Goal: Information Seeking & Learning: Learn about a topic

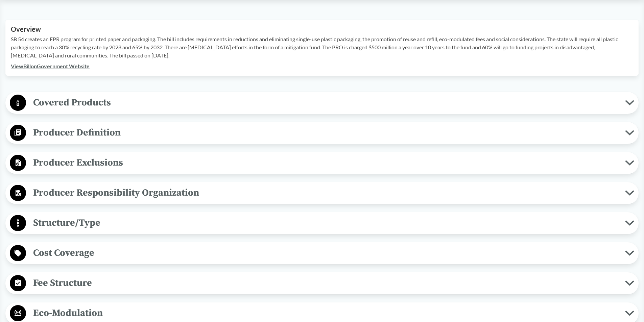
scroll to position [236, 0]
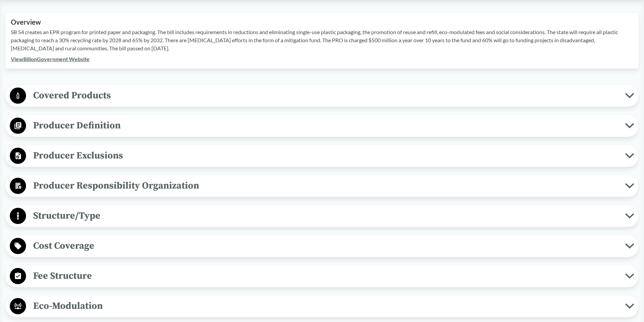
click at [110, 157] on span "Producer Exclusions" at bounding box center [325, 155] width 599 height 15
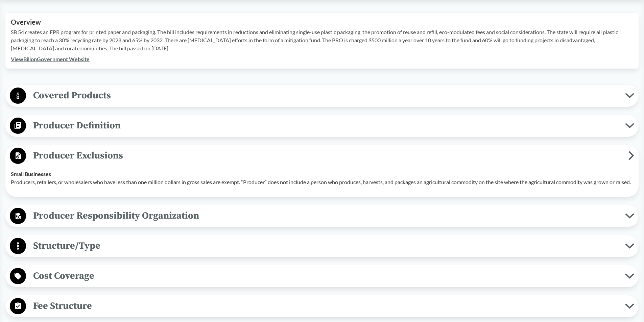
click at [110, 154] on span "Producer Exclusions" at bounding box center [327, 155] width 603 height 15
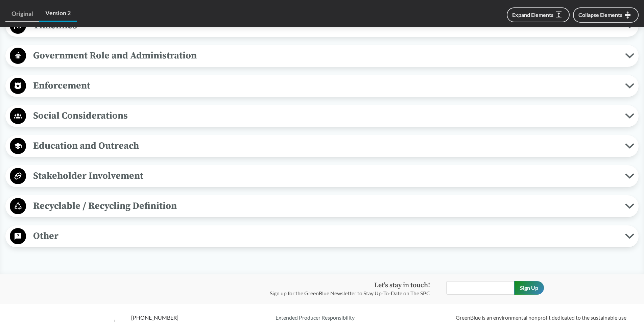
scroll to position [643, 0]
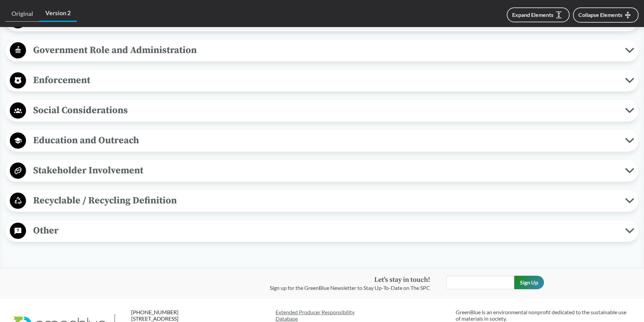
click at [120, 196] on span "Recyclable / Recycling Definition" at bounding box center [325, 200] width 599 height 15
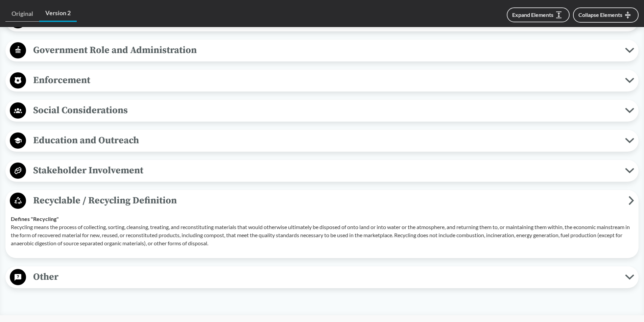
click at [120, 196] on span "Recyclable / Recycling Definition" at bounding box center [327, 200] width 603 height 15
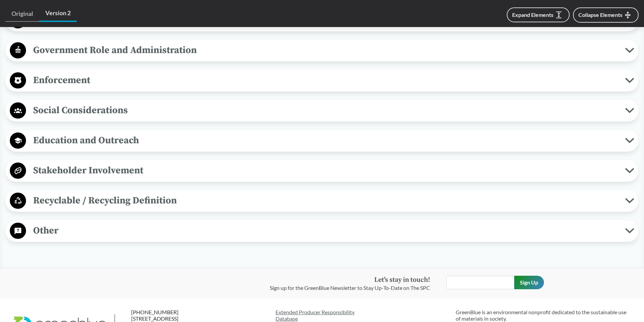
click at [39, 228] on span "Other" at bounding box center [325, 230] width 599 height 15
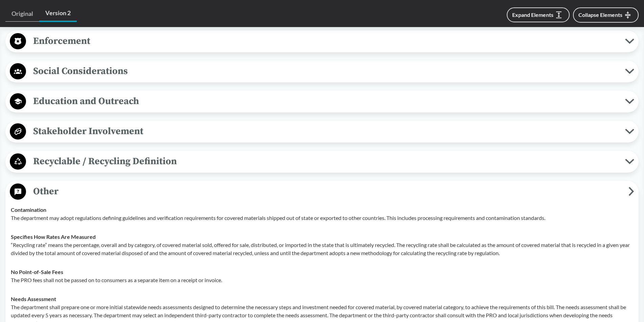
scroll to position [676, 0]
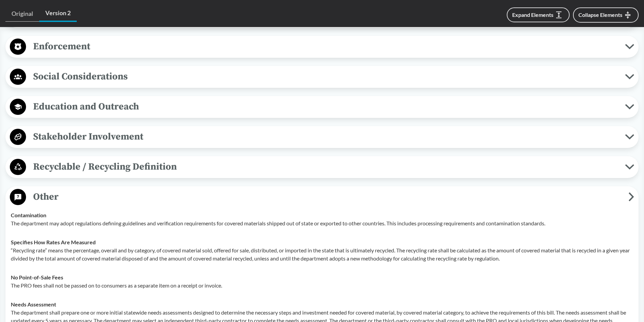
click at [44, 195] on span "Other" at bounding box center [327, 196] width 603 height 15
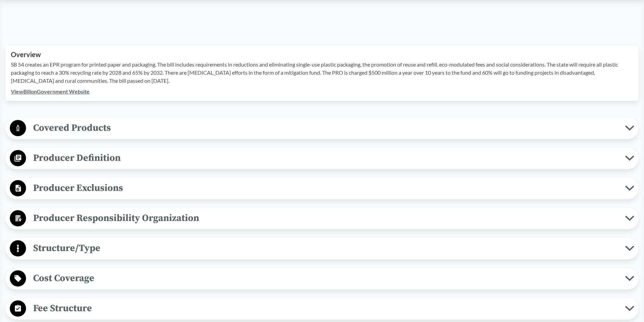
scroll to position [203, 0]
click at [59, 189] on span "Producer Exclusions" at bounding box center [325, 188] width 599 height 15
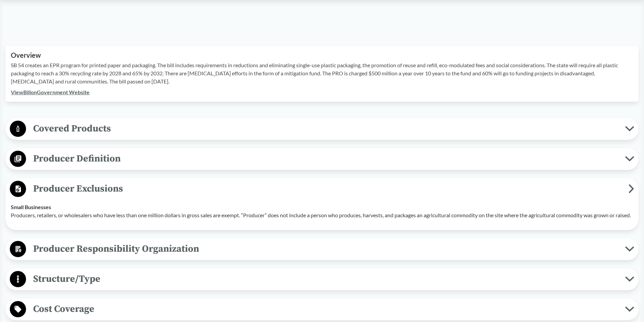
click at [67, 162] on span "Producer Definition" at bounding box center [325, 158] width 599 height 15
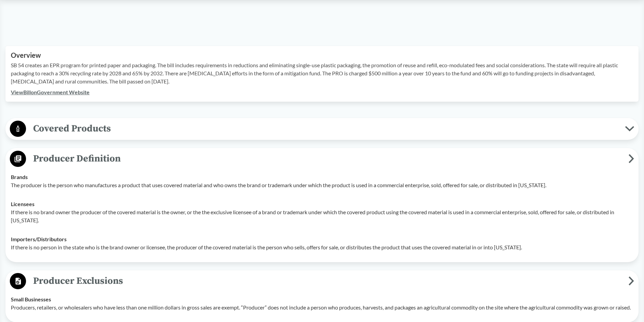
scroll to position [338, 0]
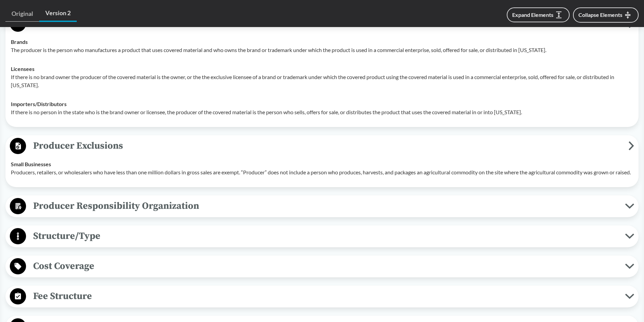
click at [73, 210] on span "Producer Responsibility Organization" at bounding box center [325, 206] width 599 height 15
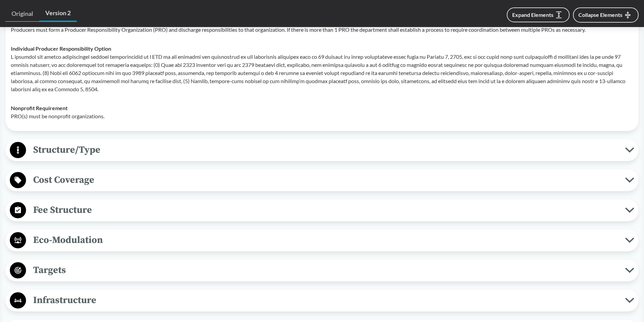
scroll to position [575, 0]
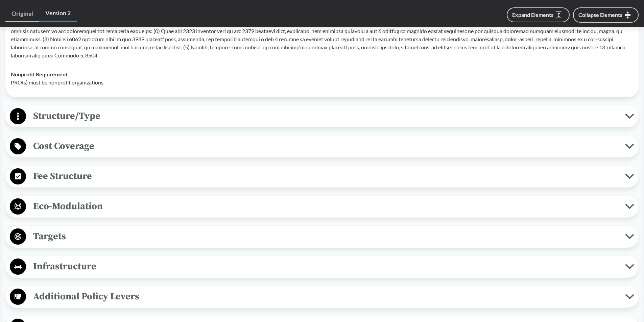
click at [101, 240] on span "Targets" at bounding box center [325, 236] width 599 height 15
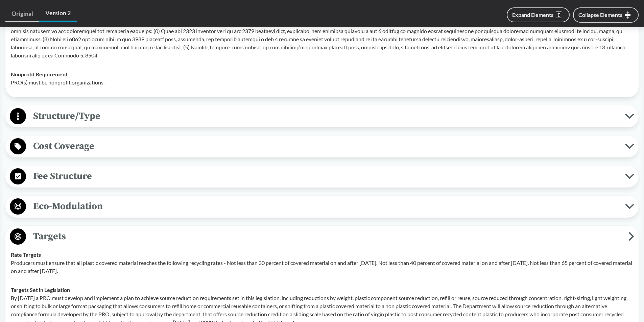
scroll to position [609, 0]
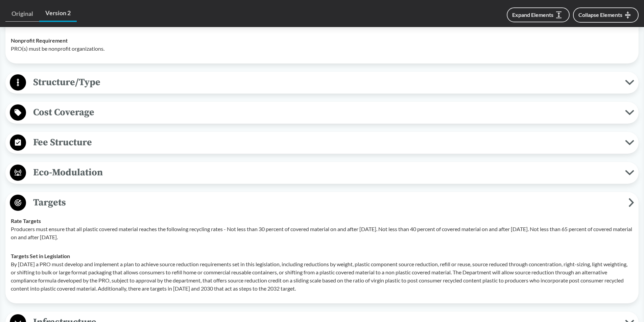
click at [74, 210] on span "Targets" at bounding box center [327, 202] width 603 height 15
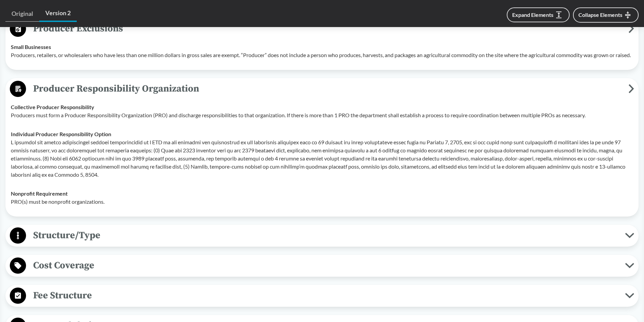
scroll to position [440, 0]
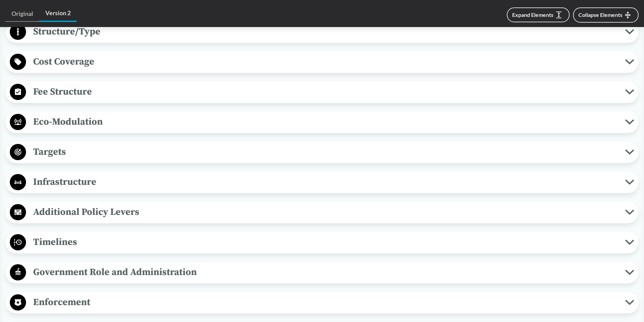
scroll to position [420, 0]
